Goal: Task Accomplishment & Management: Use online tool/utility

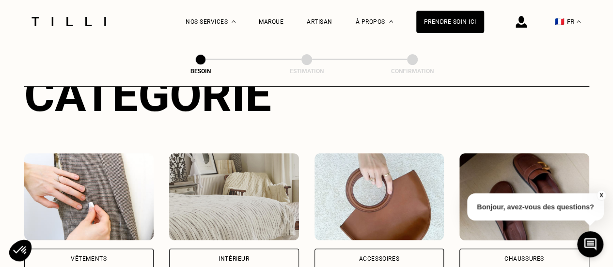
scroll to position [194, 0]
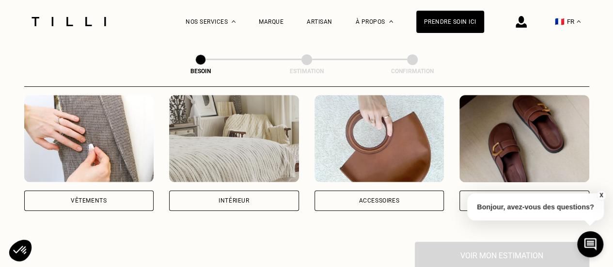
click at [114, 175] on div "Vêtements" at bounding box center [89, 153] width 130 height 116
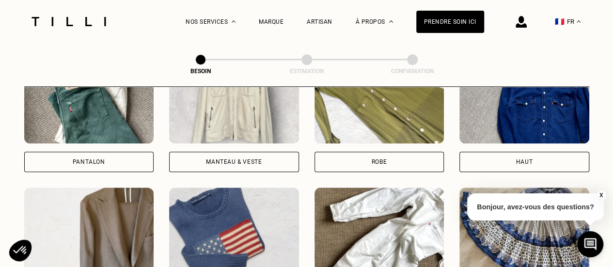
scroll to position [511, 0]
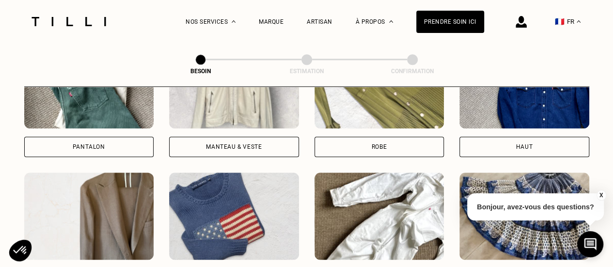
click at [374, 124] on div "Robe" at bounding box center [379, 99] width 130 height 116
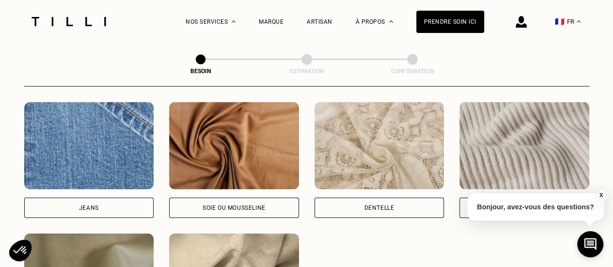
scroll to position [1085, 0]
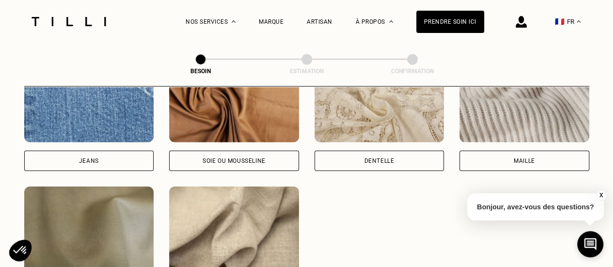
click at [508, 121] on img at bounding box center [524, 98] width 130 height 87
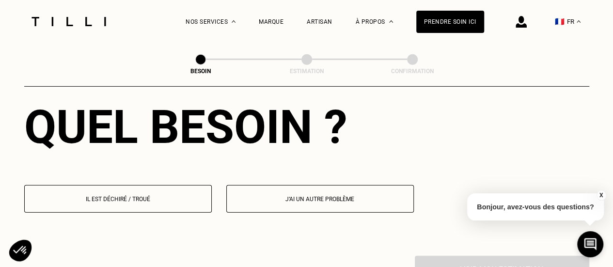
click at [317, 185] on button "J‘ai un autre problème" at bounding box center [320, 199] width 188 height 28
select select "FR"
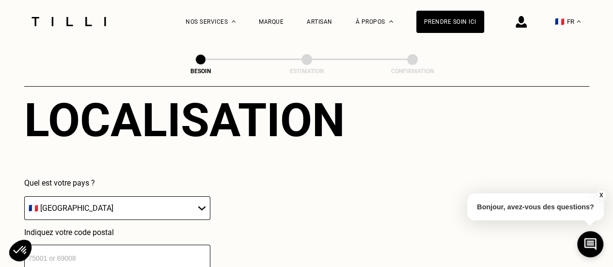
scroll to position [1587, 0]
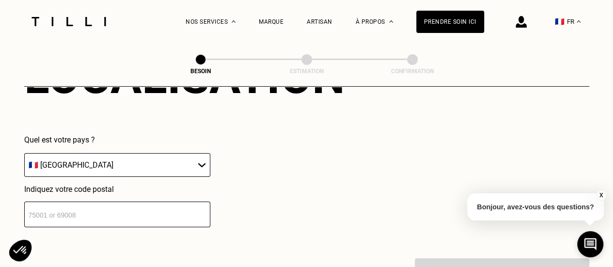
click at [144, 205] on input "number" at bounding box center [117, 215] width 186 height 26
type input "75001"
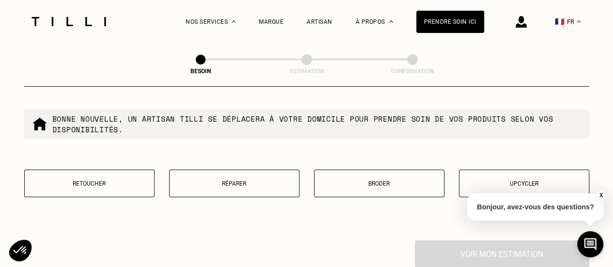
scroll to position [1779, 0]
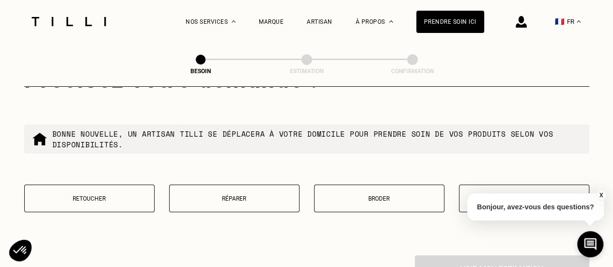
click at [600, 192] on button "X" at bounding box center [601, 195] width 10 height 11
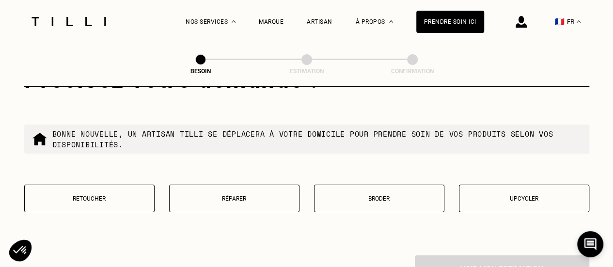
click at [100, 201] on button "Retoucher" at bounding box center [89, 199] width 130 height 28
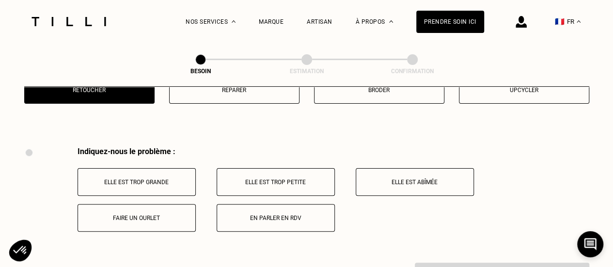
scroll to position [1920, 0]
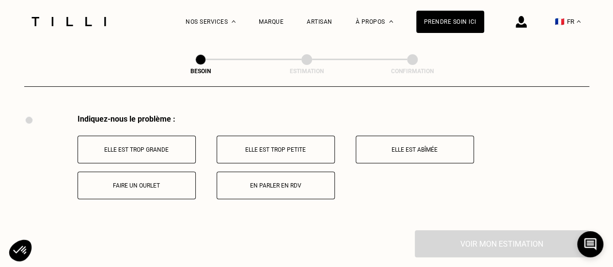
click at [169, 147] on button "Elle est trop grande" at bounding box center [137, 150] width 118 height 28
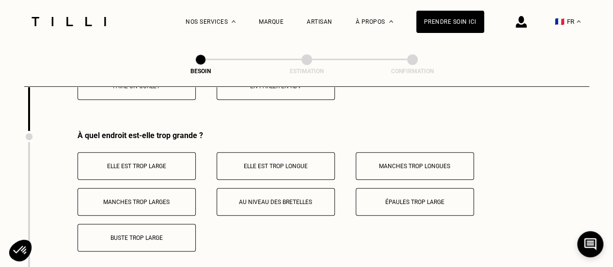
scroll to position [2036, 0]
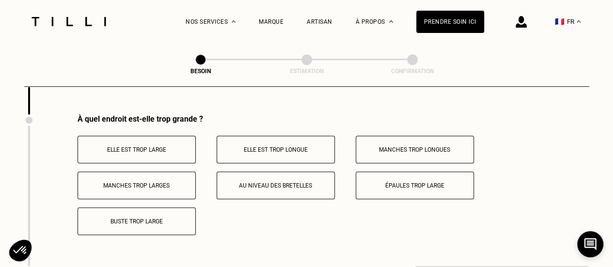
click at [163, 149] on button "Elle est trop large" at bounding box center [137, 150] width 118 height 28
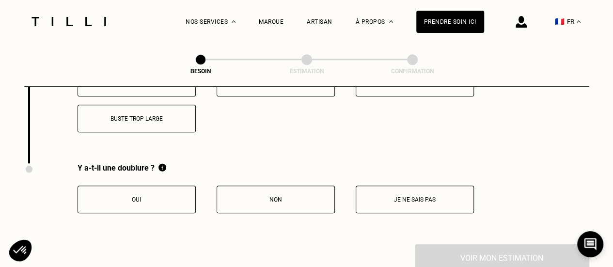
scroll to position [2181, 0]
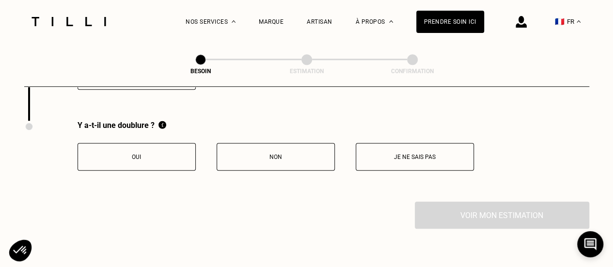
click at [276, 154] on p "Non" at bounding box center [276, 157] width 108 height 7
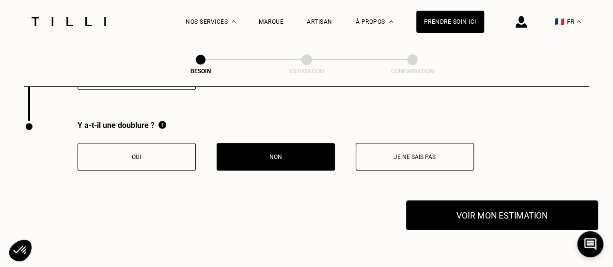
click at [517, 213] on button "Voir mon estimation" at bounding box center [502, 215] width 192 height 30
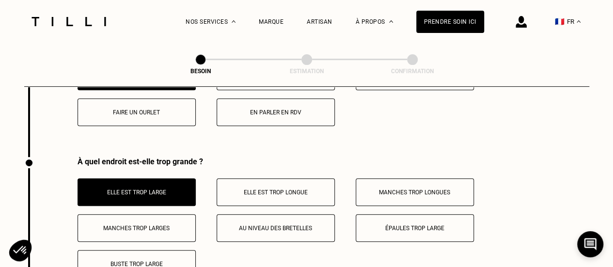
scroll to position [1988, 0]
